Goal: Navigation & Orientation: Find specific page/section

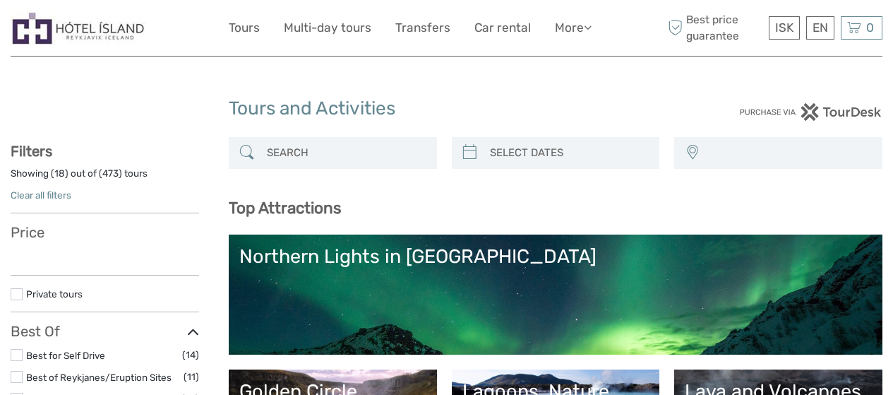
select select
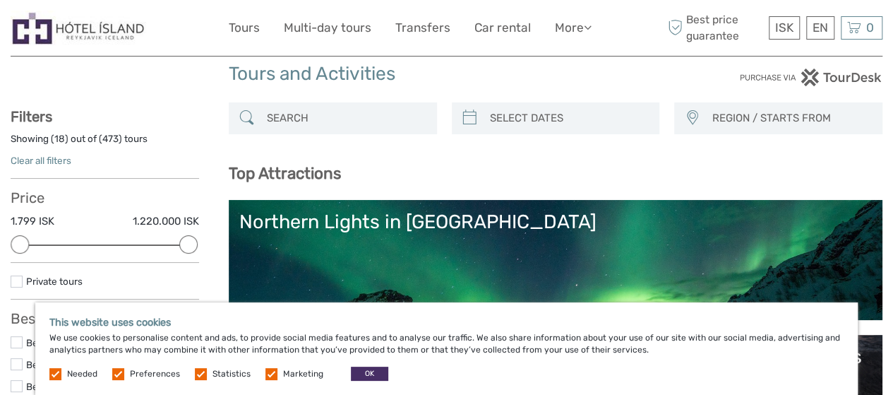
scroll to position [35, 0]
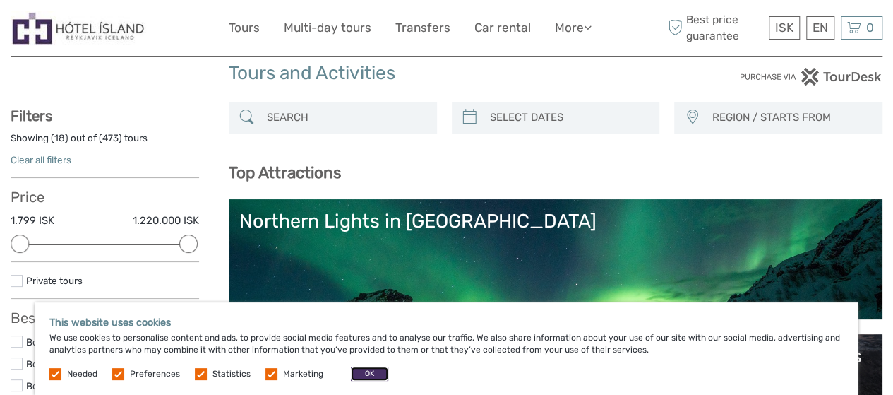
click at [361, 368] on button "OK" at bounding box center [369, 373] width 37 height 14
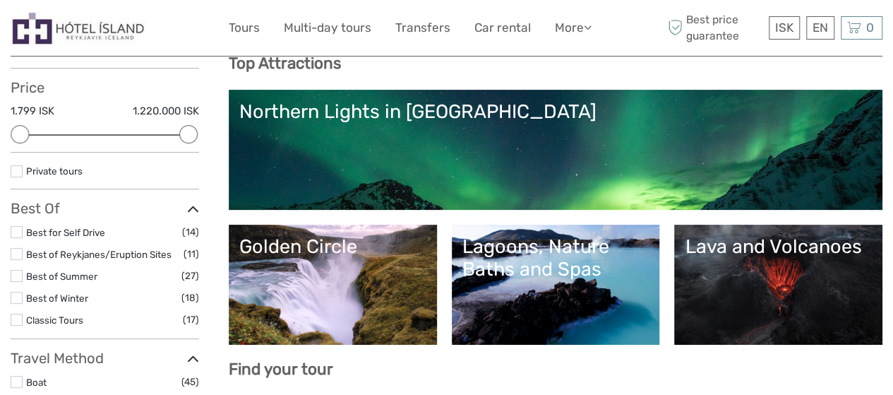
scroll to position [147, 0]
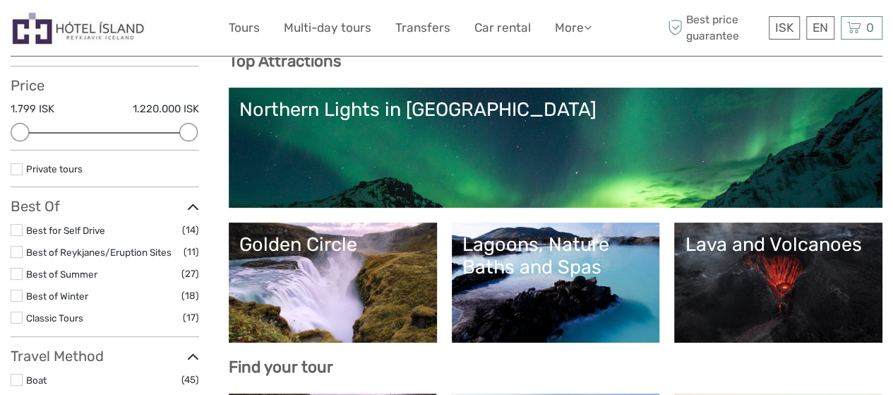
click at [752, 262] on link "Lava and Volcanoes" at bounding box center [778, 282] width 187 height 99
